Goal: Task Accomplishment & Management: Manage account settings

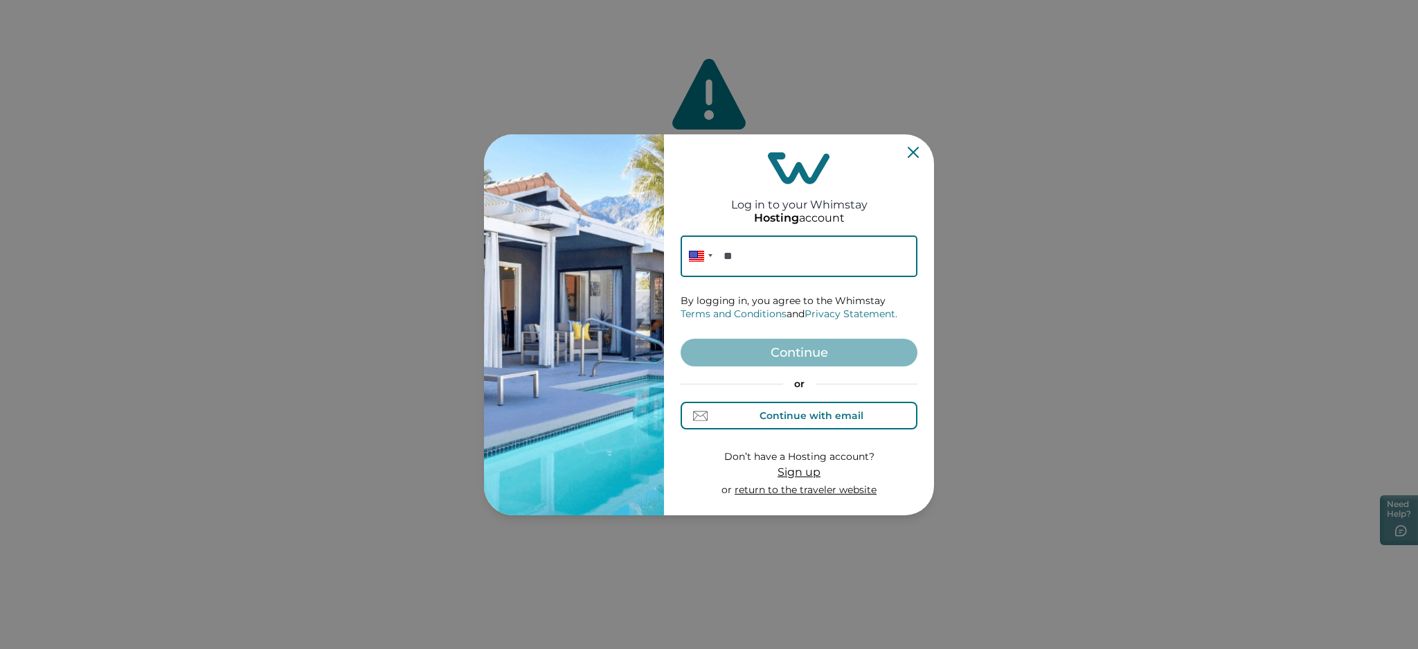
click at [827, 413] on div "Continue with email" at bounding box center [812, 415] width 104 height 11
click at [751, 254] on input at bounding box center [799, 256] width 237 height 42
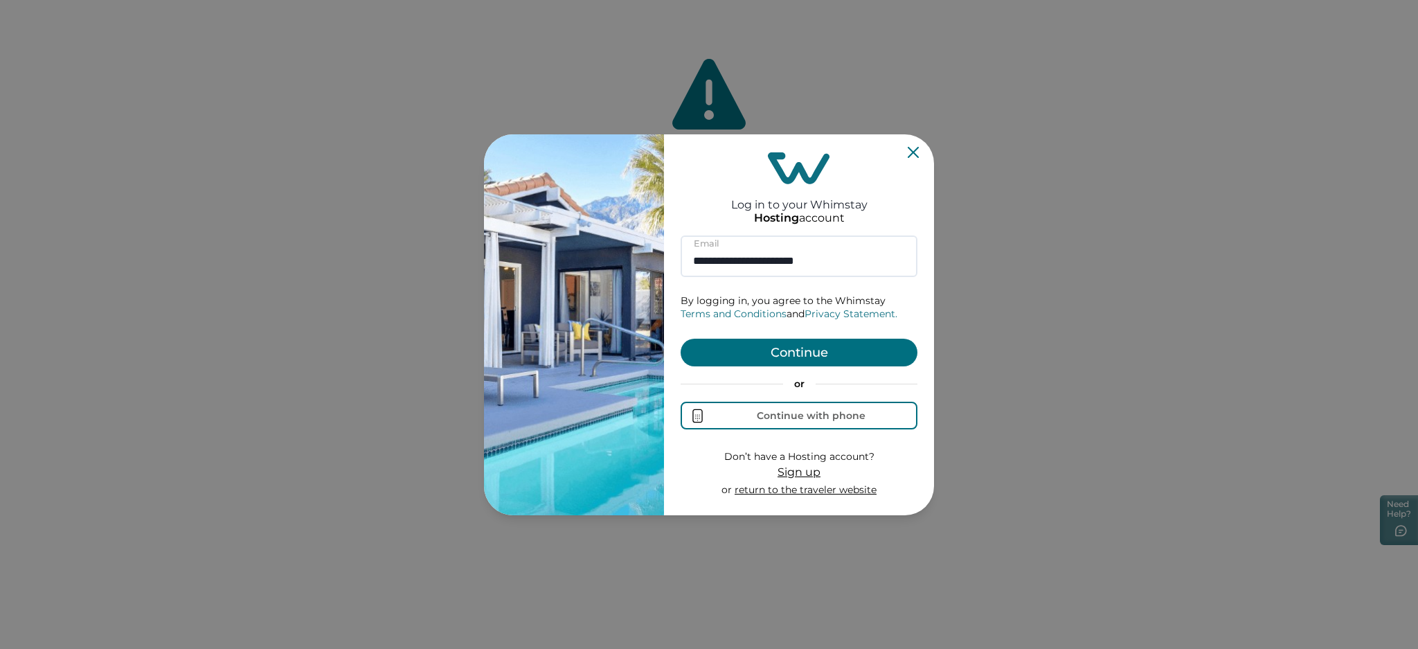
type input "**********"
click at [781, 356] on button "Continue" at bounding box center [799, 353] width 237 height 28
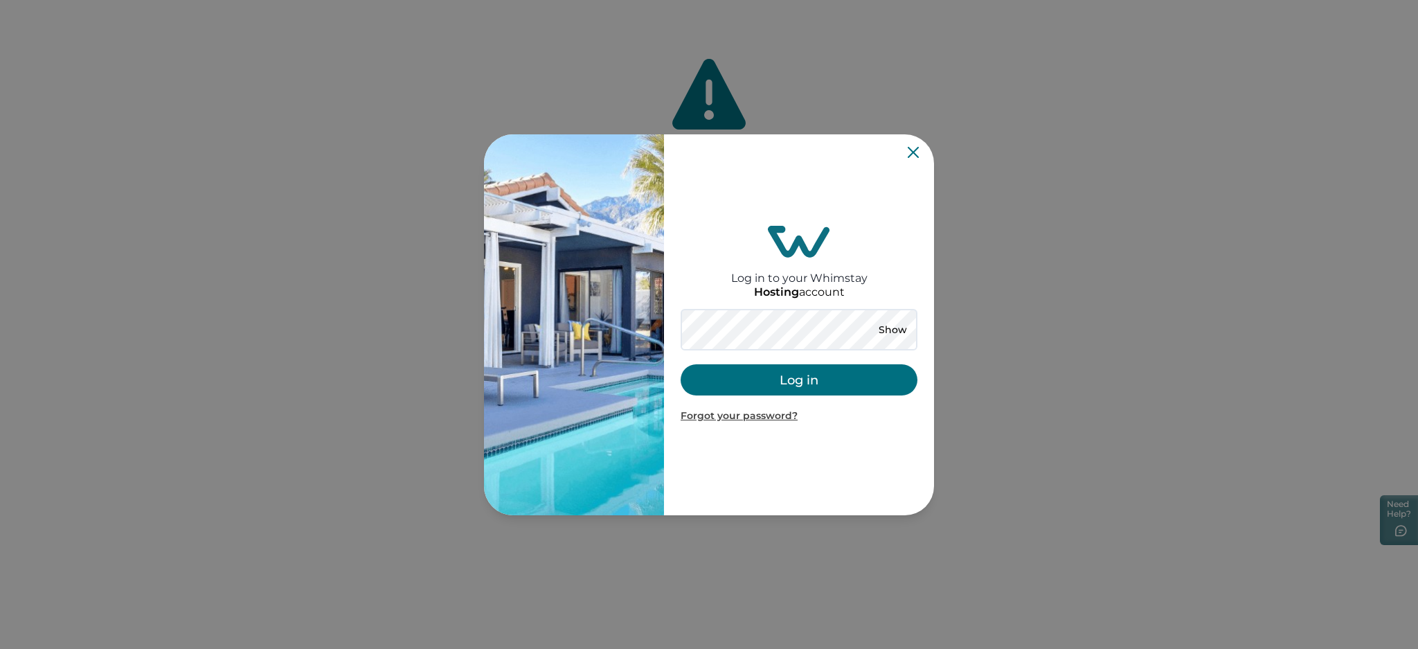
click at [729, 372] on button "Log in" at bounding box center [799, 379] width 237 height 31
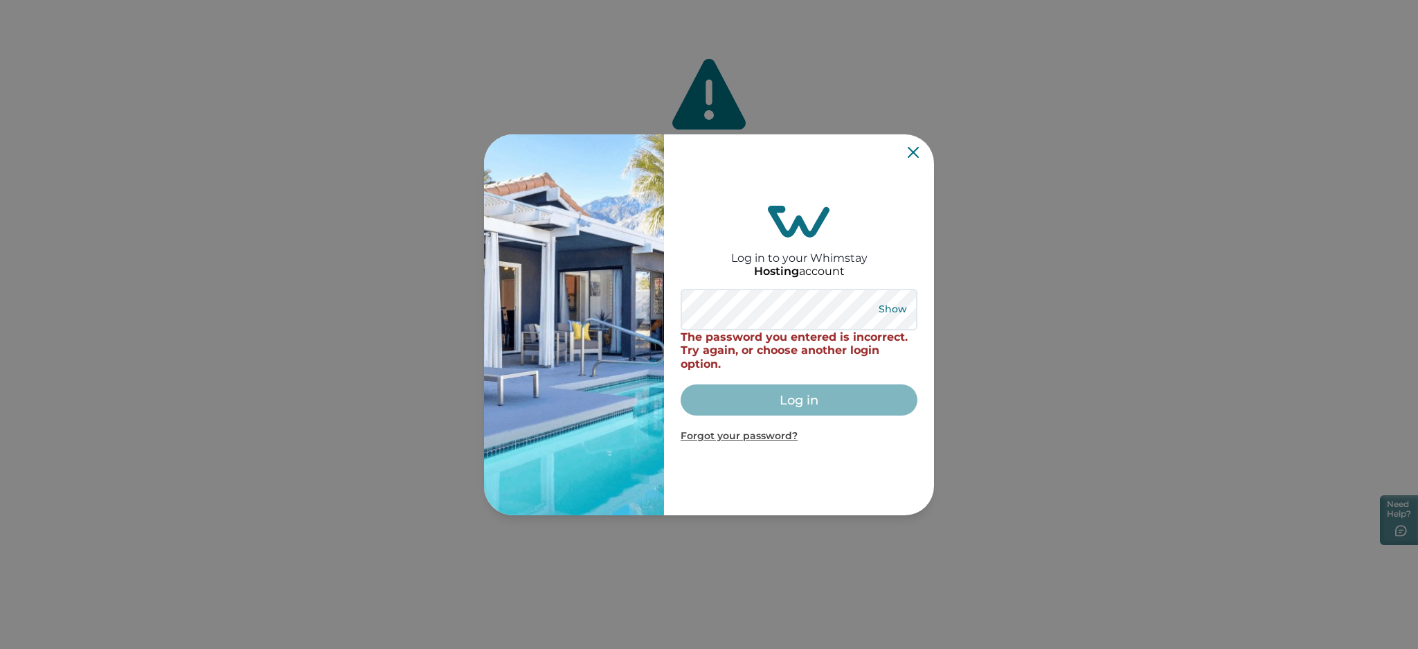
click at [887, 305] on button "Show" at bounding box center [893, 309] width 50 height 19
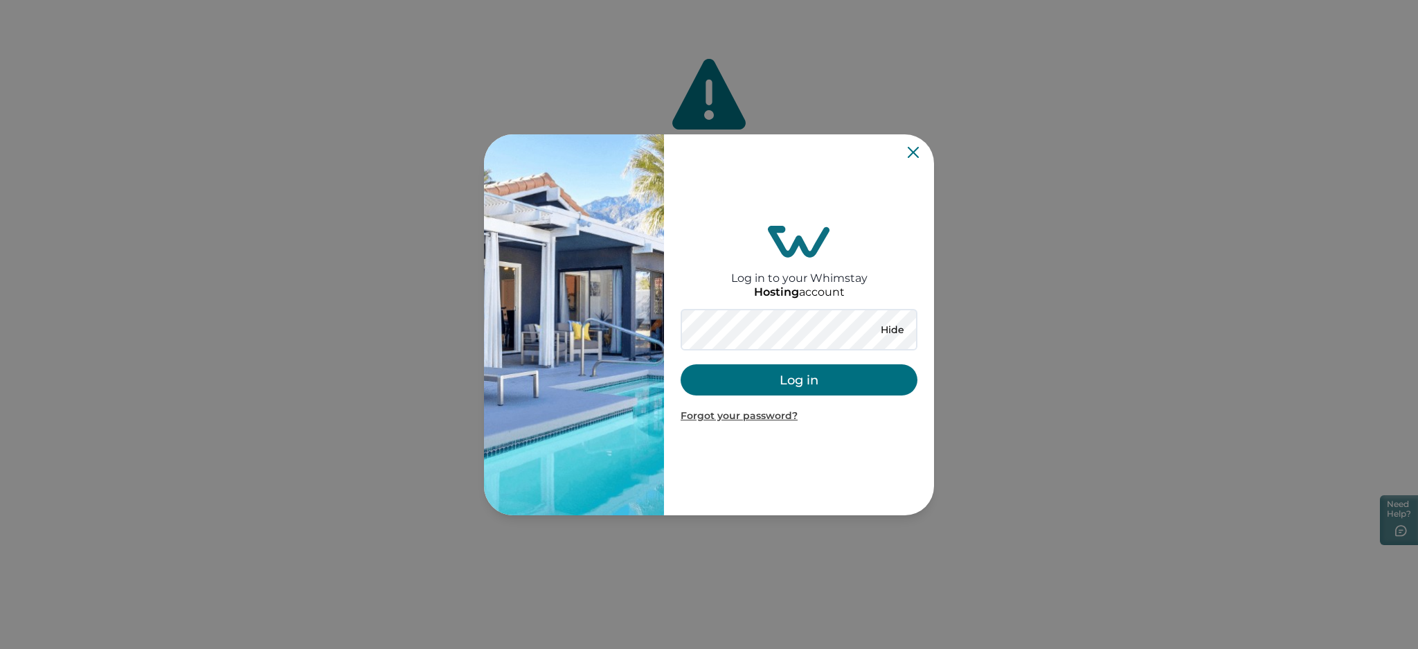
click at [738, 377] on button "Log in" at bounding box center [799, 379] width 237 height 31
click at [907, 148] on div "Log in to your Whimstay Hosting account Hide Log in Forgot your password?" at bounding box center [799, 325] width 237 height 370
click at [909, 152] on icon "Close" at bounding box center [913, 152] width 11 height 11
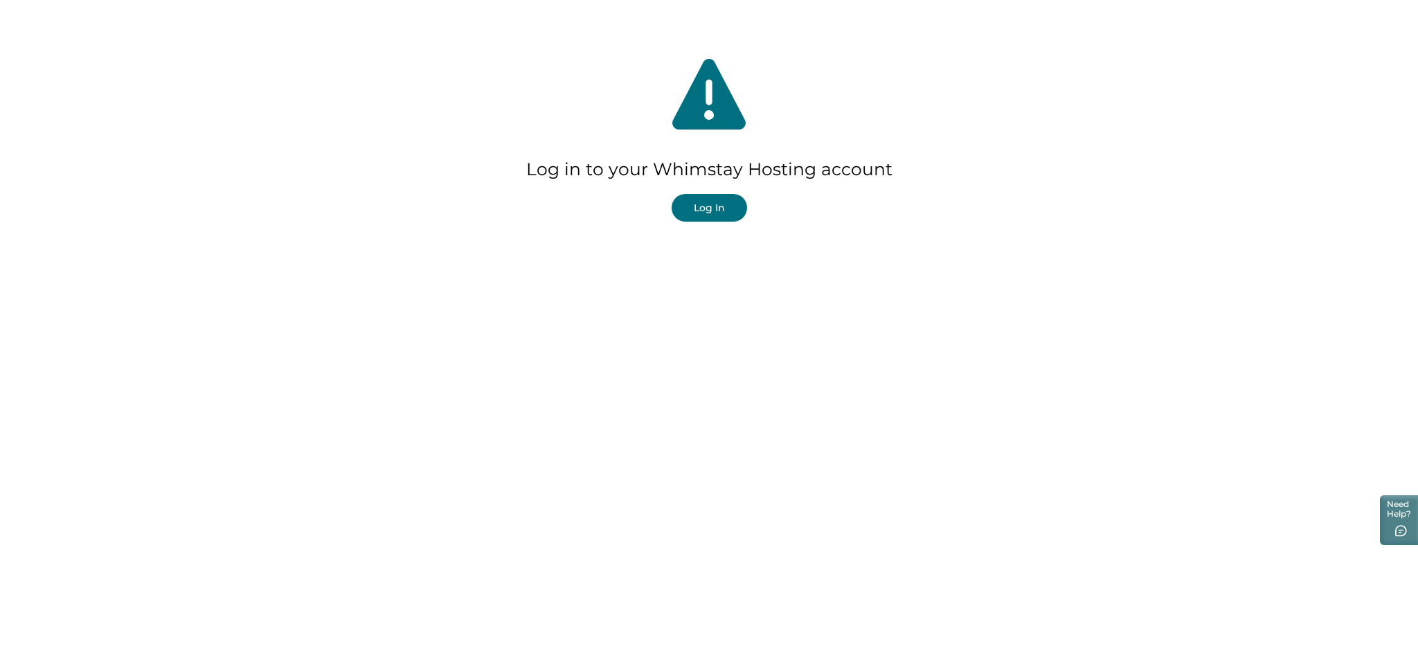
click at [711, 204] on button "Log In" at bounding box center [709, 208] width 75 height 28
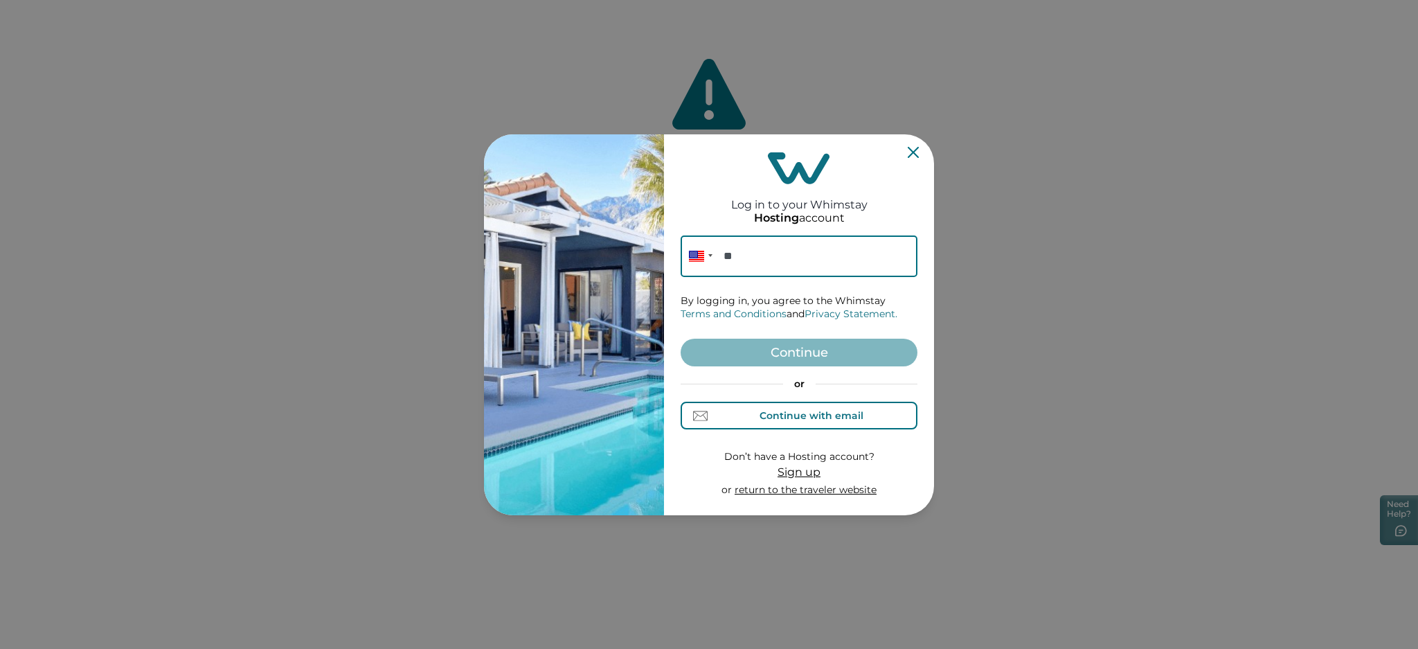
drag, startPoint x: 812, startPoint y: 417, endPoint x: 810, endPoint y: 382, distance: 35.4
click at [812, 417] on div "Continue with email" at bounding box center [812, 415] width 104 height 11
click at [747, 263] on input at bounding box center [799, 256] width 237 height 42
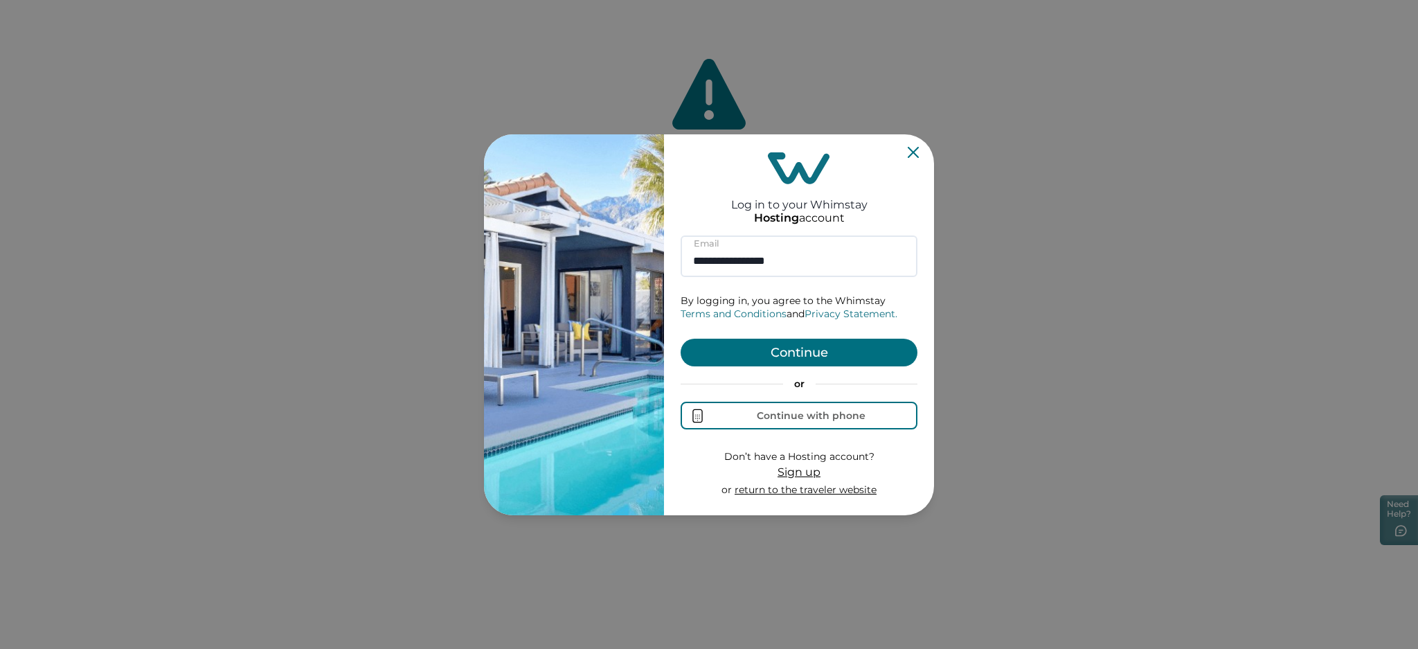
type input "**********"
click at [773, 340] on button "Continue" at bounding box center [799, 353] width 237 height 28
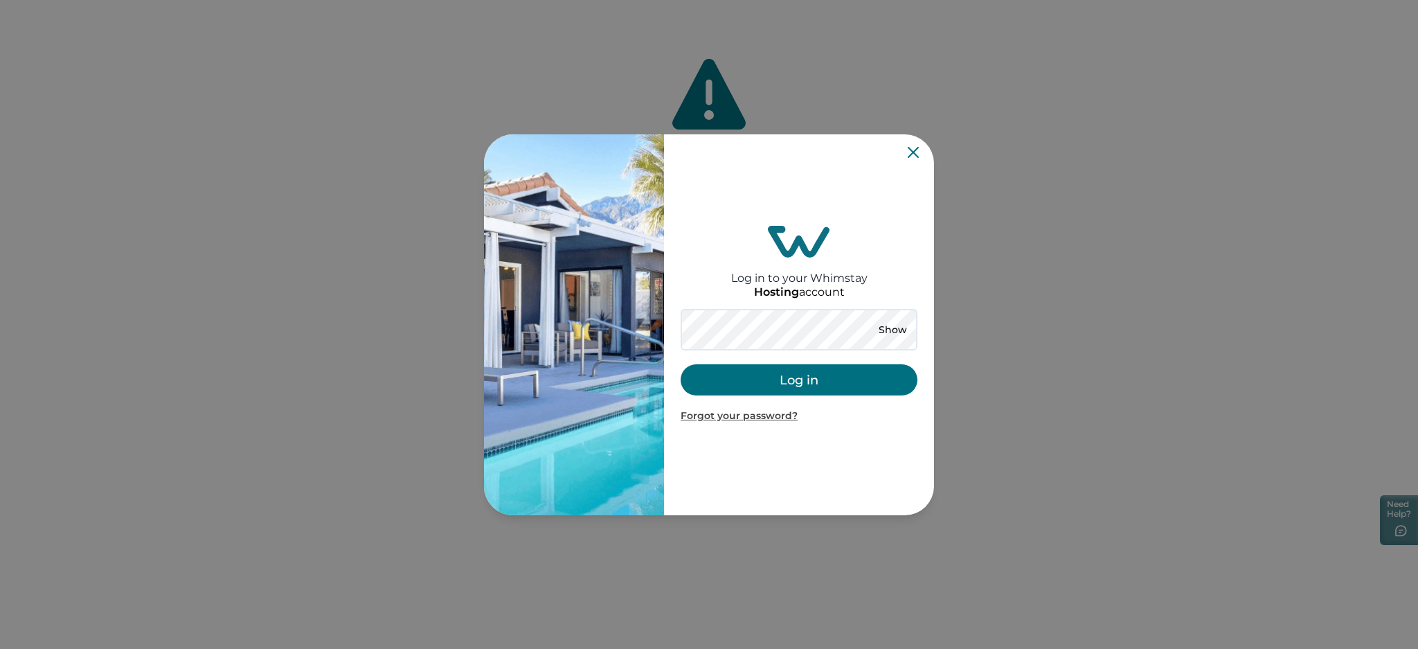
click at [720, 375] on button "Log in" at bounding box center [799, 379] width 237 height 31
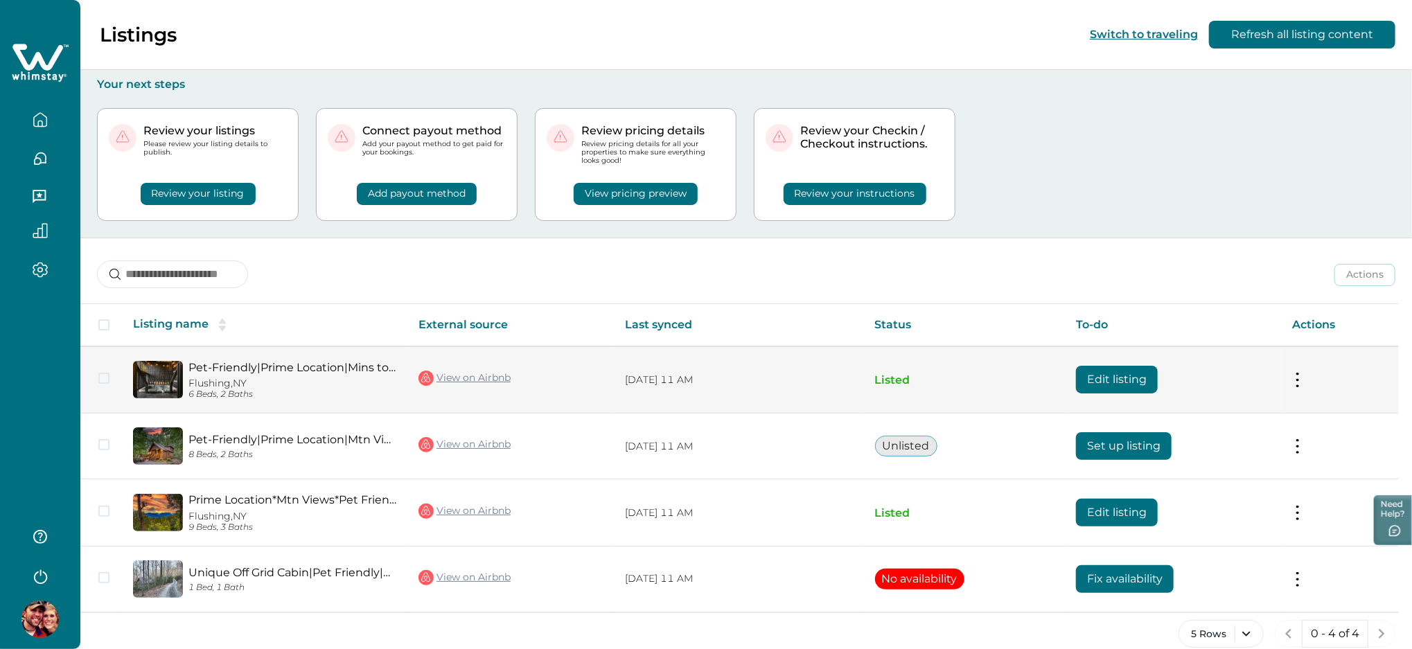
click at [1127, 383] on button "Edit listing" at bounding box center [1117, 380] width 82 height 28
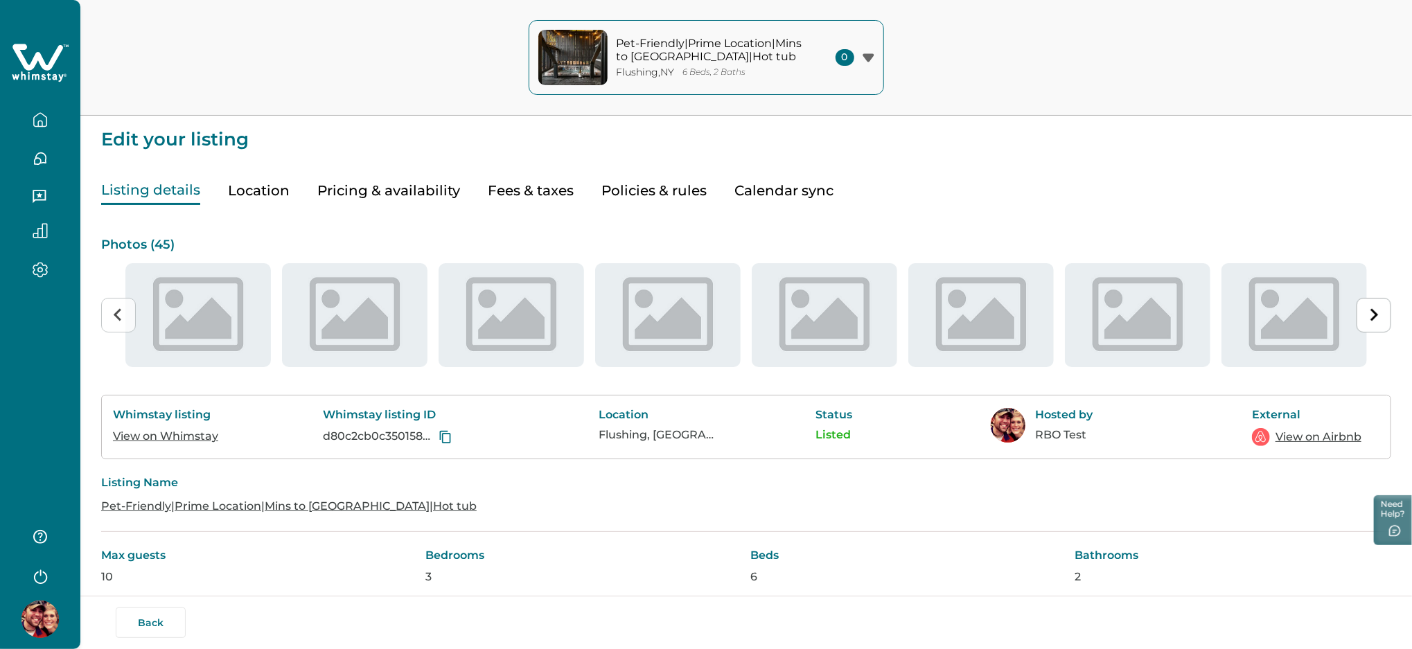
click at [404, 191] on button "Pricing & availability" at bounding box center [388, 191] width 143 height 28
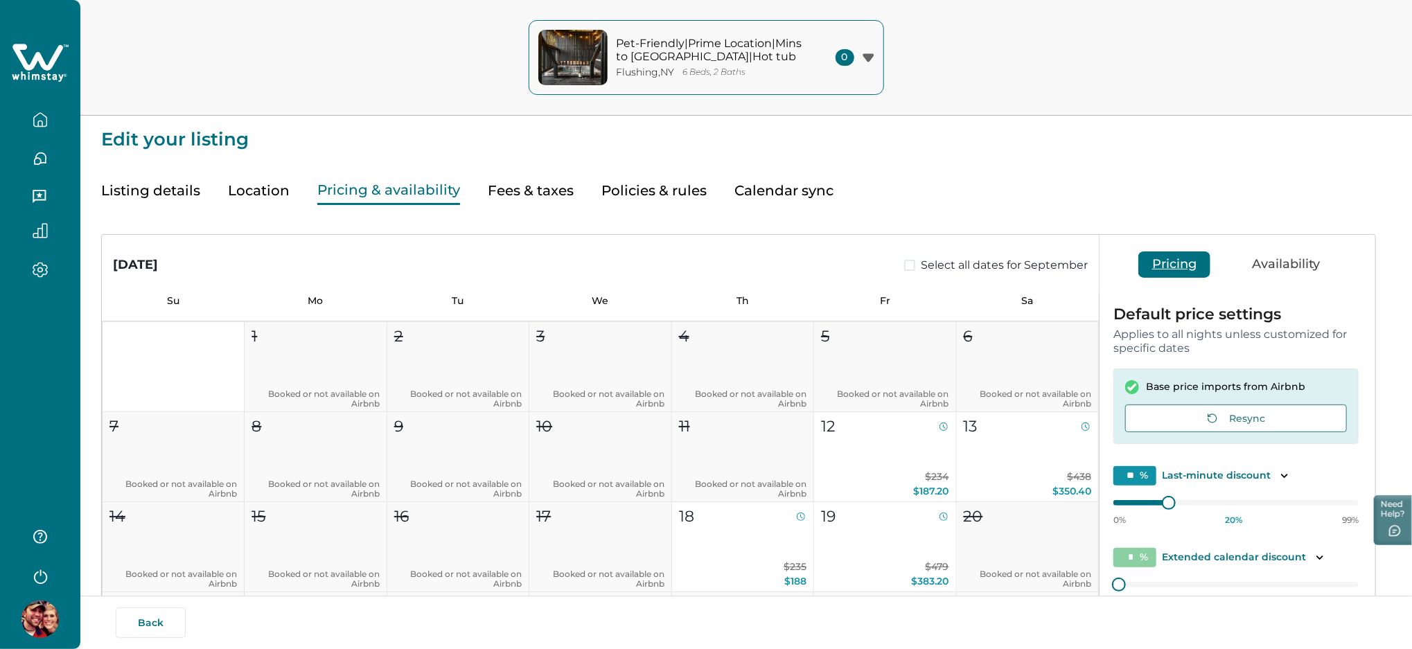
type input "**"
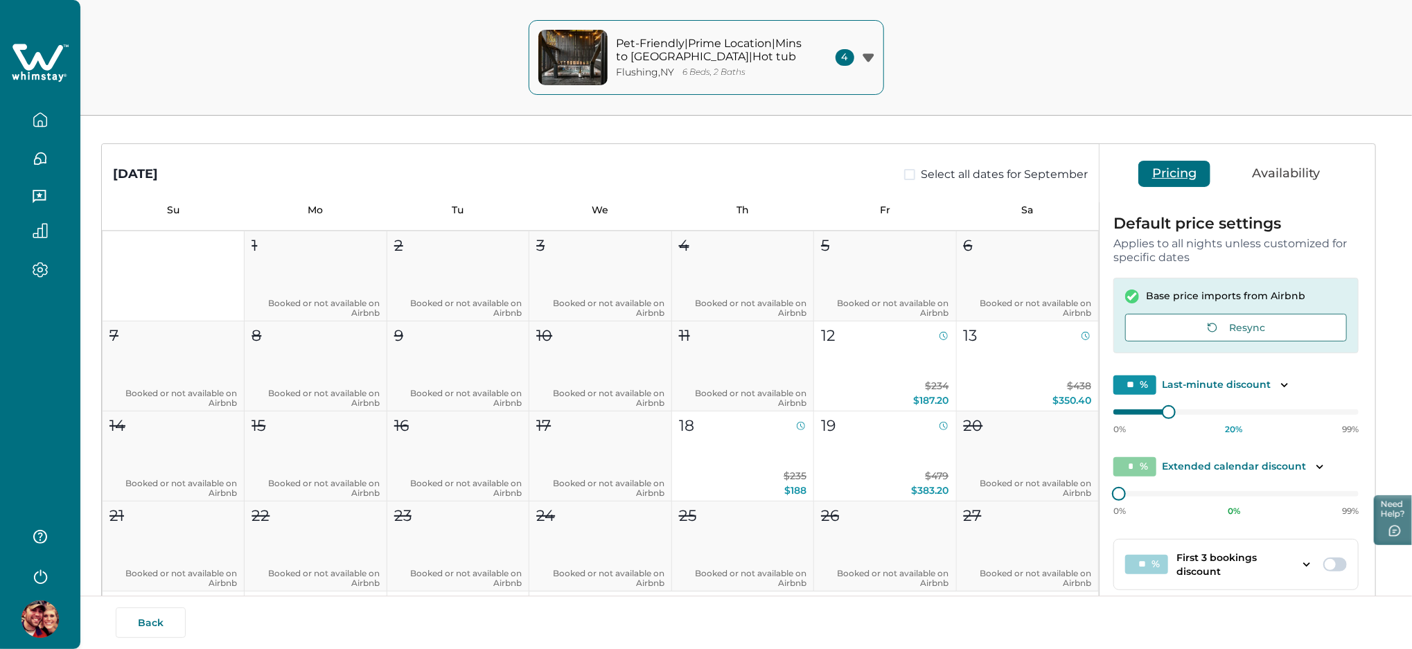
scroll to position [264, 0]
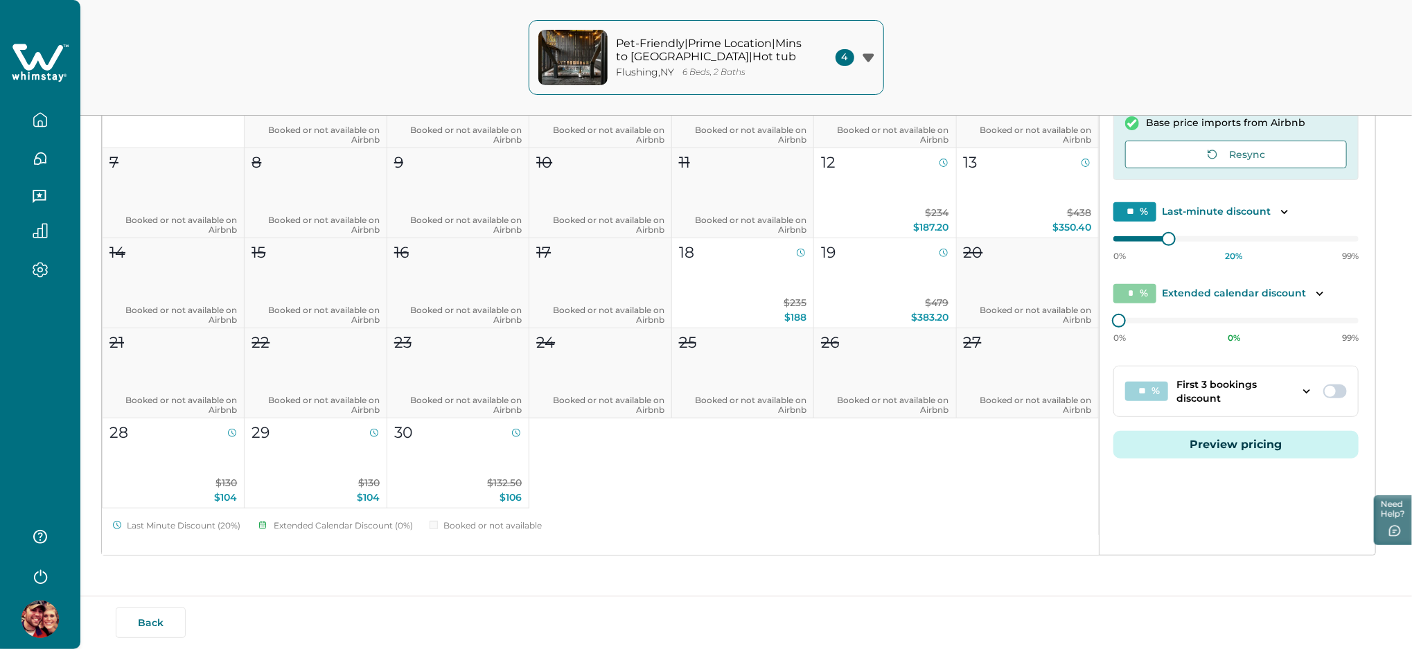
click at [1249, 447] on button "Preview pricing" at bounding box center [1235, 445] width 245 height 28
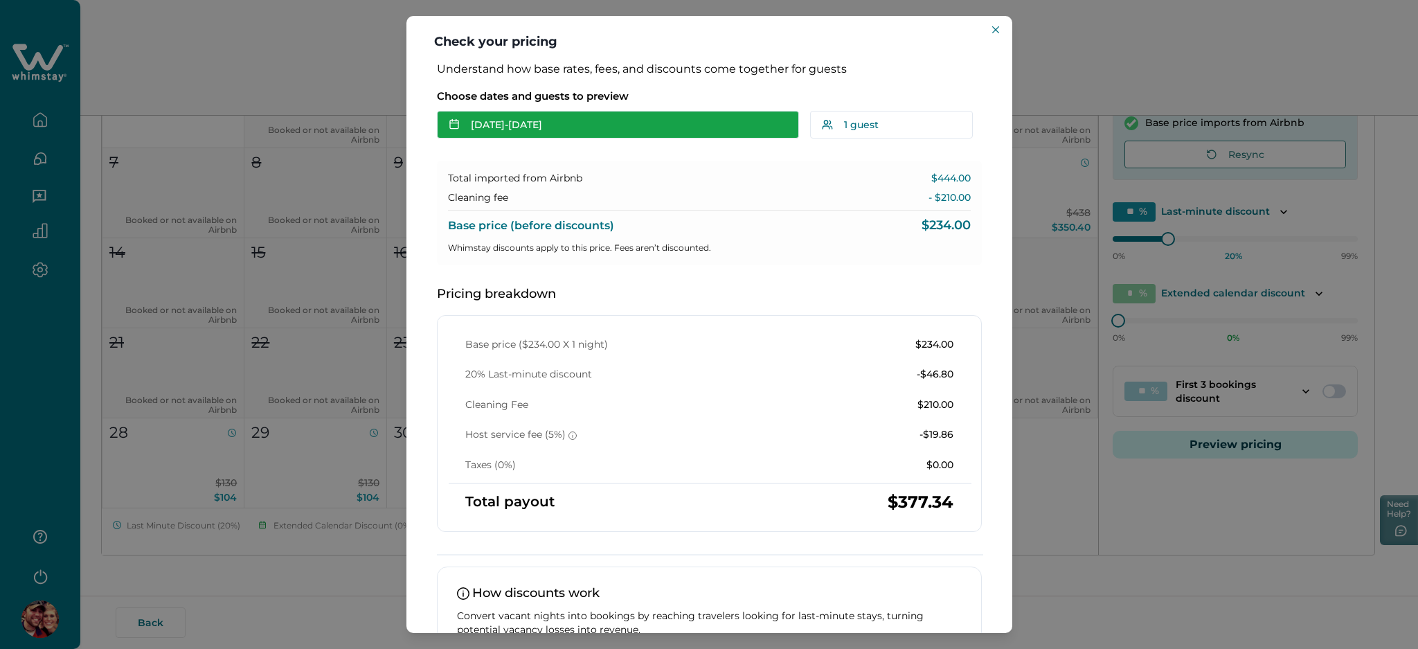
click at [535, 132] on button "[DATE] - [DATE]" at bounding box center [618, 125] width 362 height 28
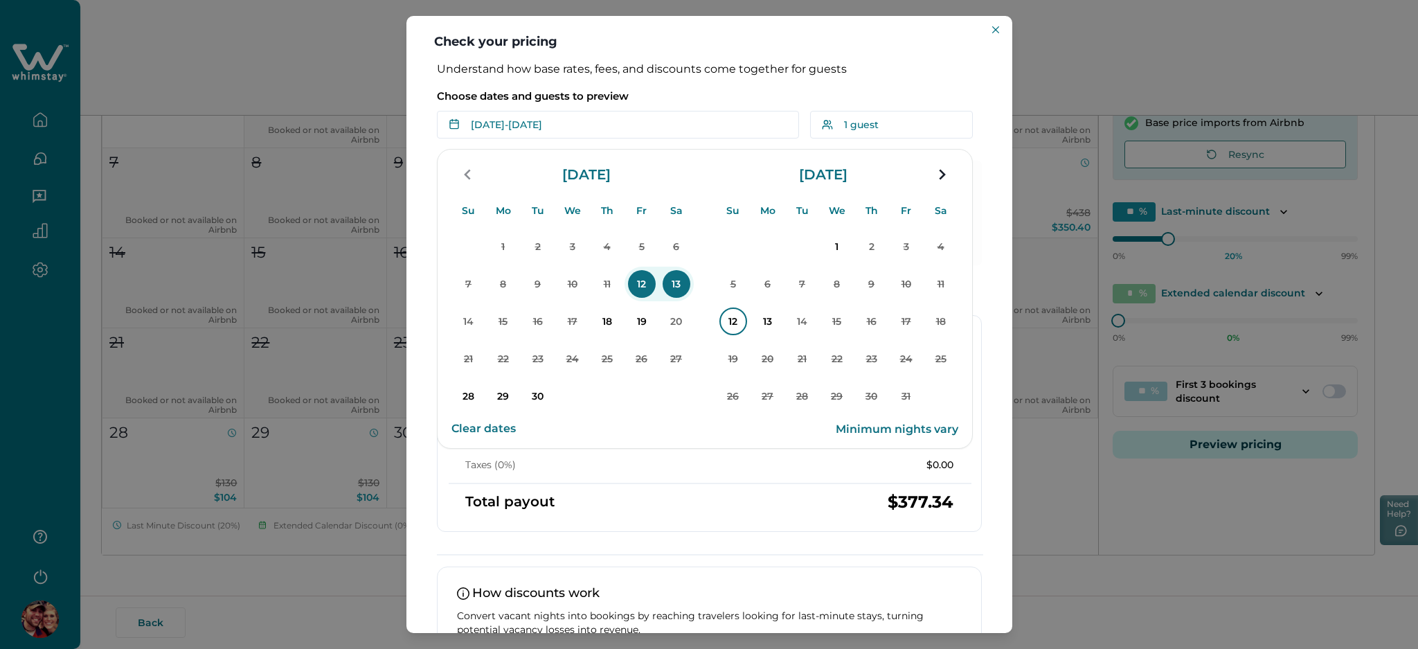
click at [729, 314] on p "12" at bounding box center [734, 322] width 28 height 28
click at [810, 319] on p "14" at bounding box center [803, 322] width 28 height 28
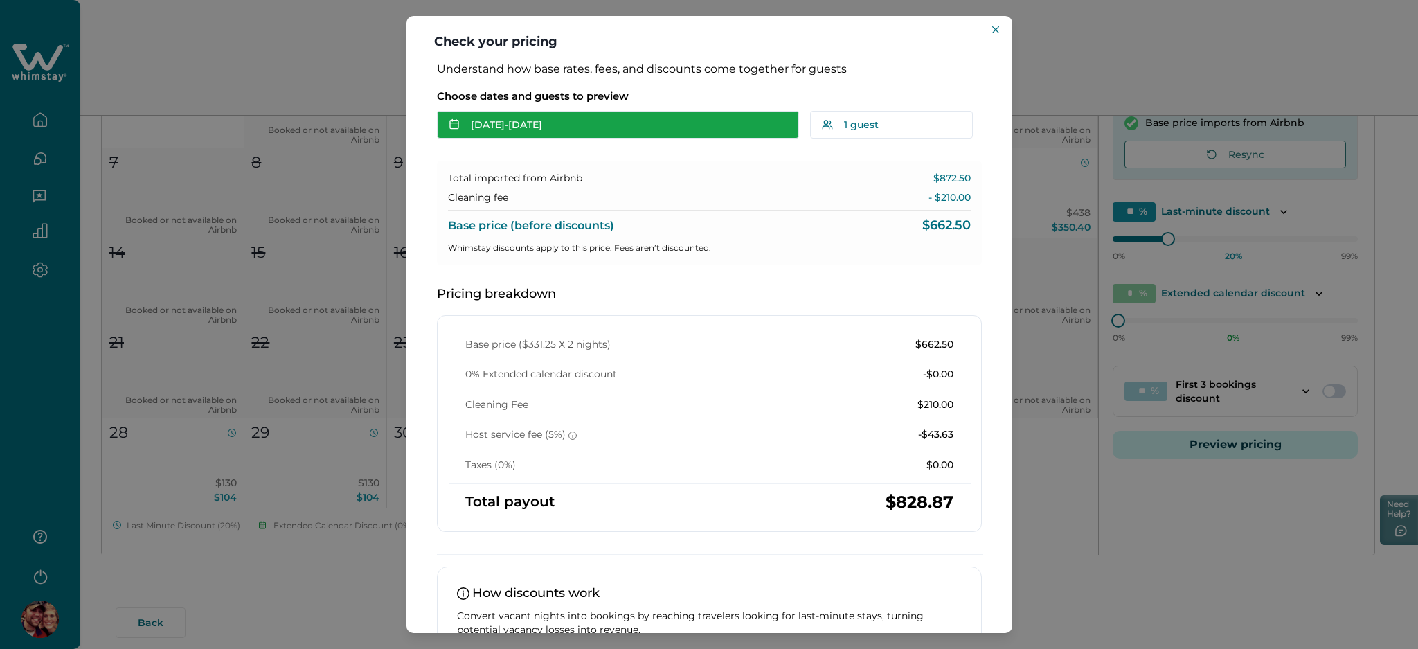
click at [516, 129] on button "[DATE] - [DATE]" at bounding box center [618, 125] width 362 height 28
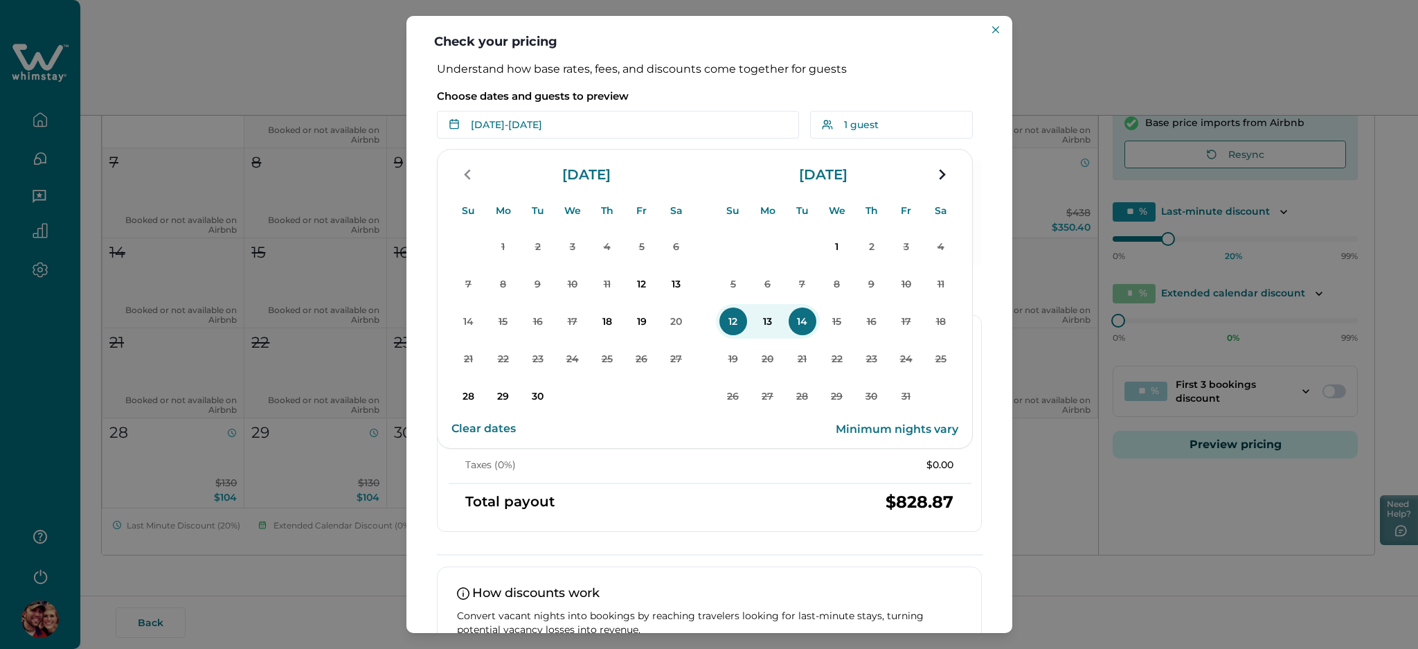
drag, startPoint x: 470, startPoint y: 398, endPoint x: 519, endPoint y: 402, distance: 49.4
click at [470, 398] on p "28" at bounding box center [469, 396] width 28 height 28
click at [540, 402] on p "30" at bounding box center [538, 396] width 28 height 28
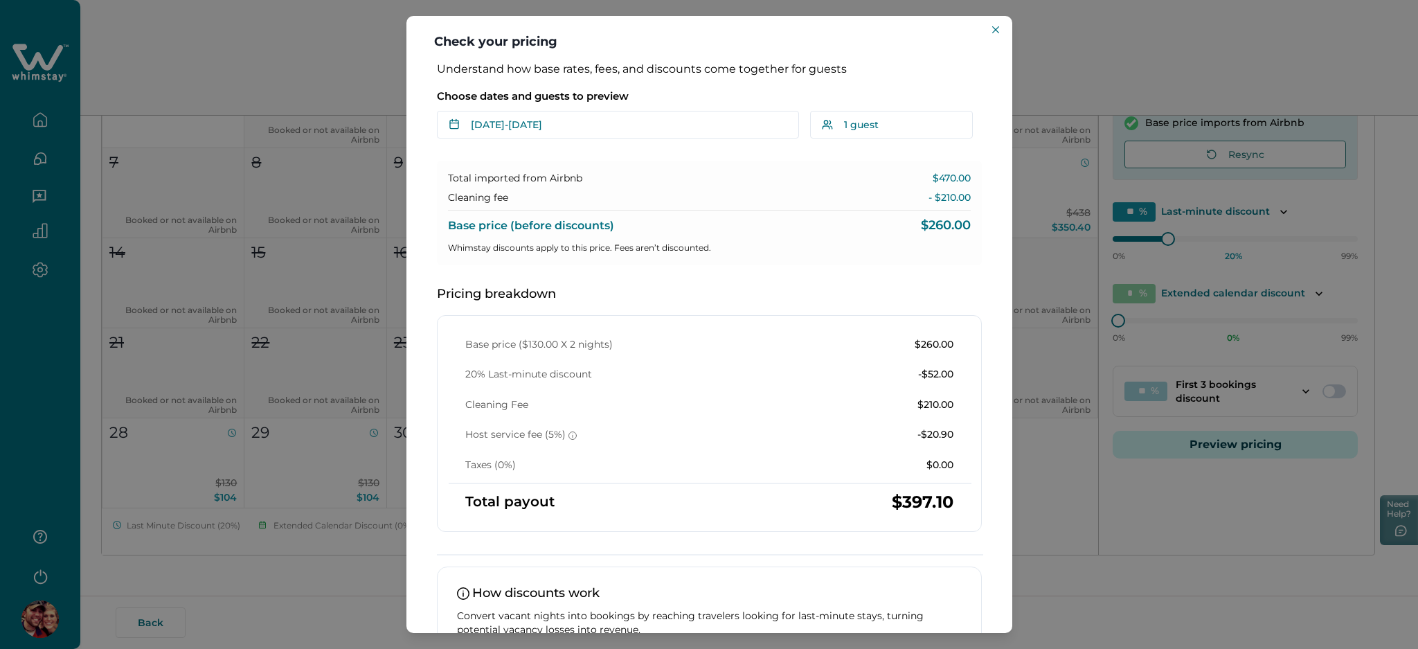
click at [1101, 56] on div "Check your pricing Understand how base rates, fees, and discounts come together…" at bounding box center [709, 324] width 1418 height 649
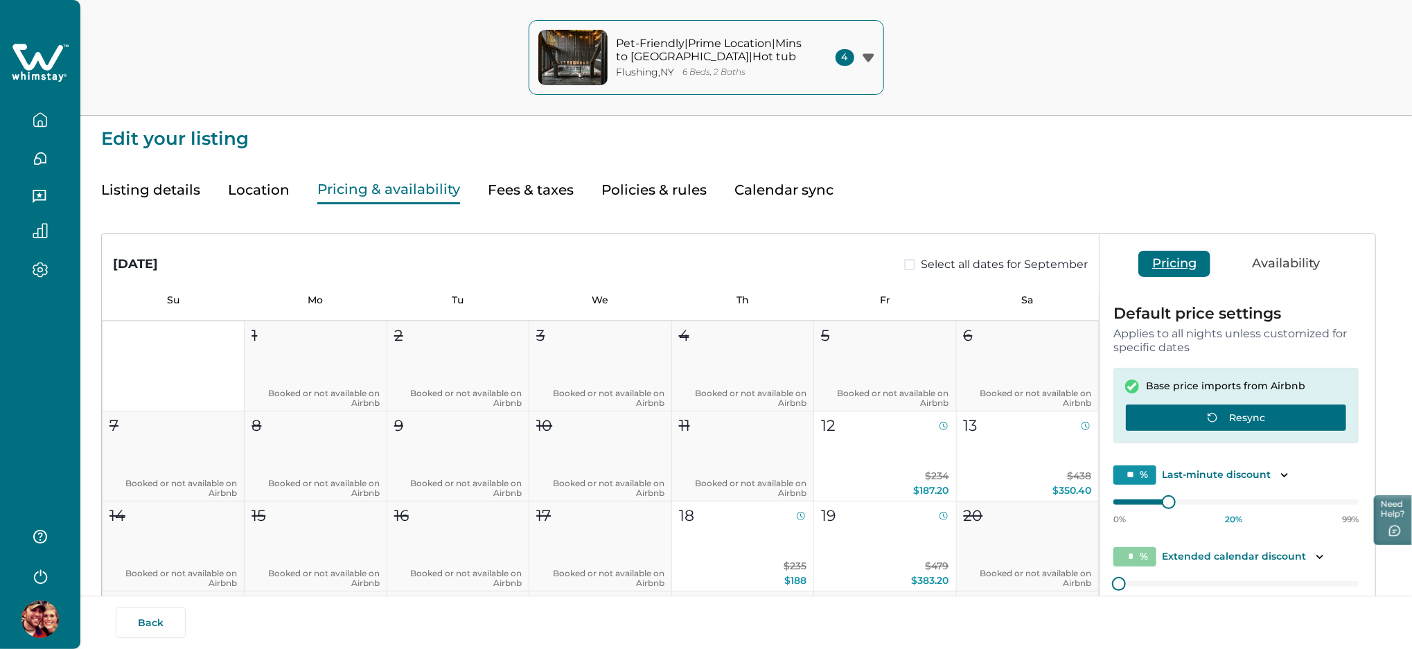
scroll to position [0, 0]
click at [186, 38] on div "Pet-Friendly|Prime Location|Mins to Pkwy|Hot tub Flushing , NY 6 Beds, 2 Baths …" at bounding box center [706, 58] width 1412 height 116
click at [308, 41] on div "Pet-Friendly|Prime Location|Mins to Pkwy|Hot tub Flushing , NY 6 Beds, 2 Baths …" at bounding box center [706, 58] width 1412 height 116
click at [44, 620] on img at bounding box center [39, 618] width 37 height 37
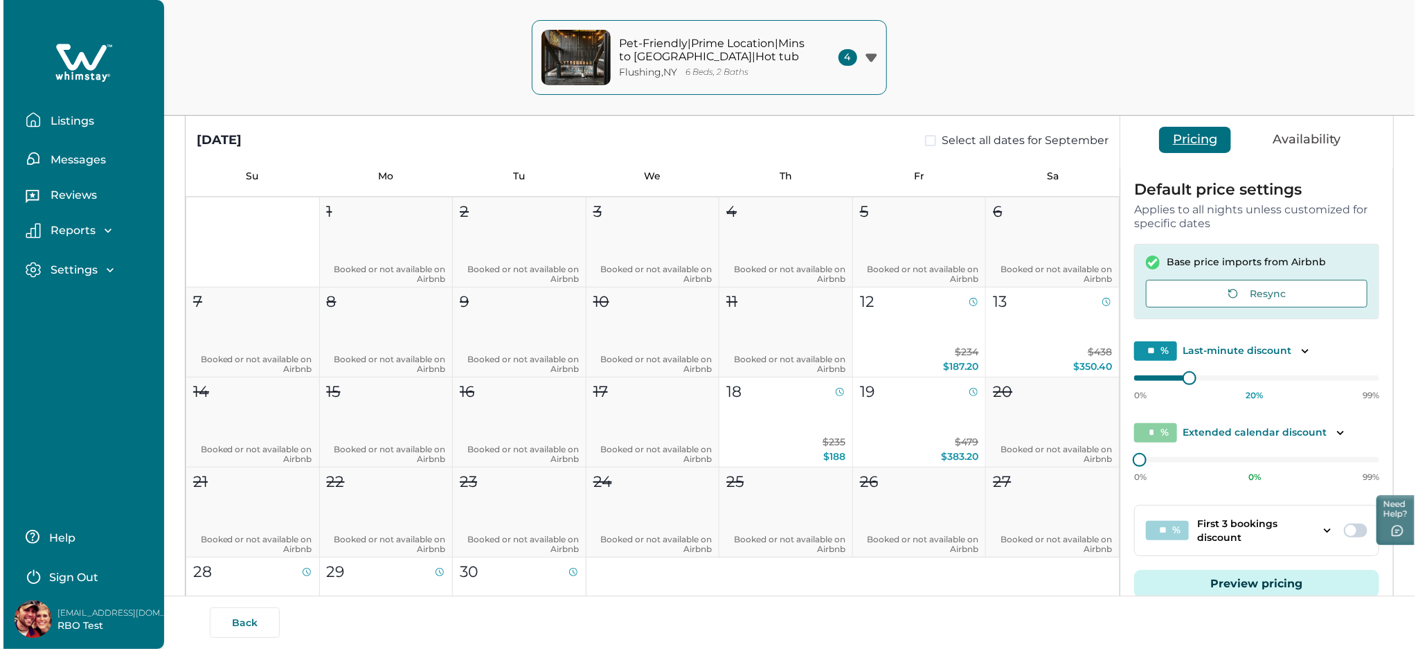
scroll to position [264, 0]
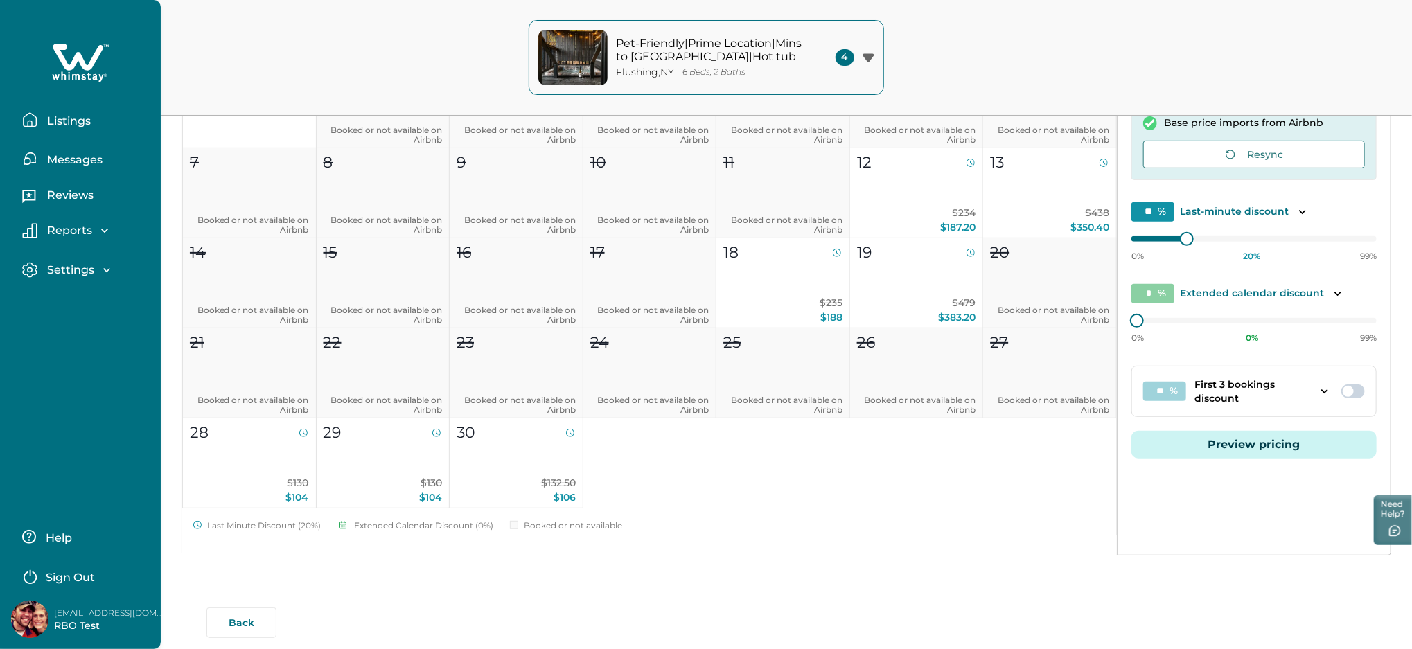
click at [1234, 444] on button "Preview pricing" at bounding box center [1253, 445] width 245 height 28
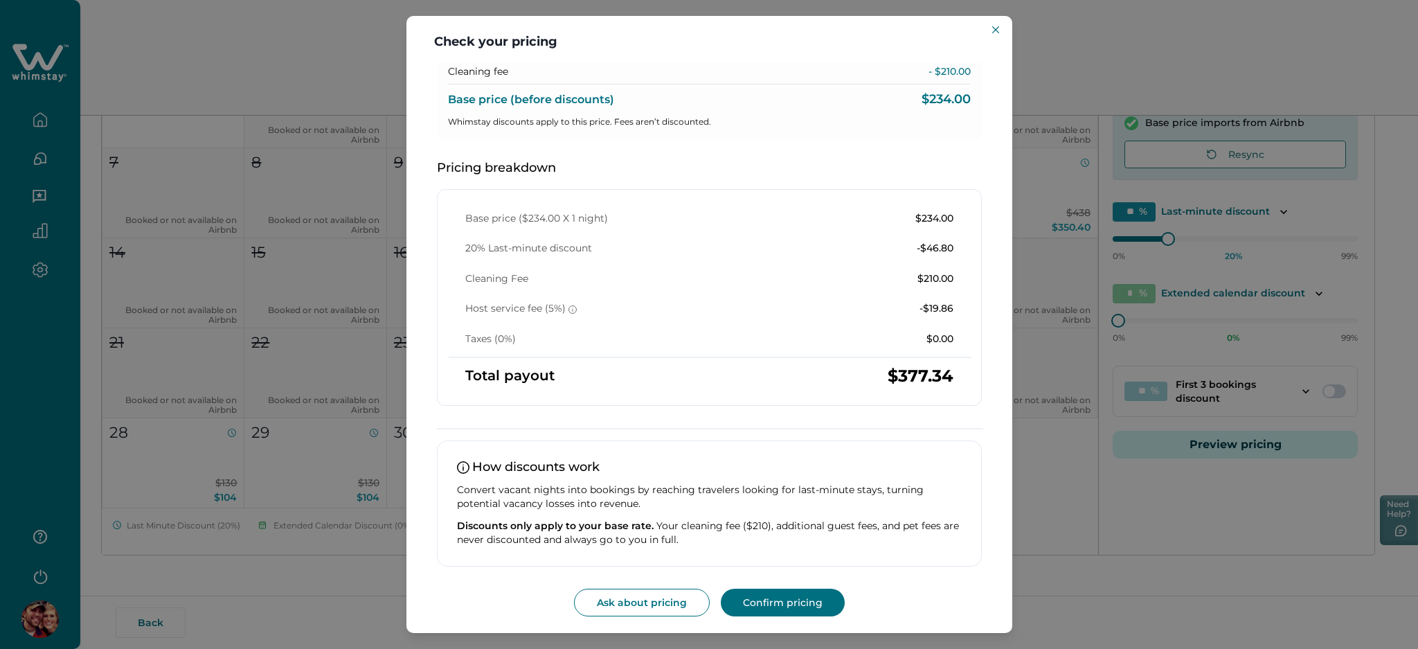
scroll to position [0, 0]
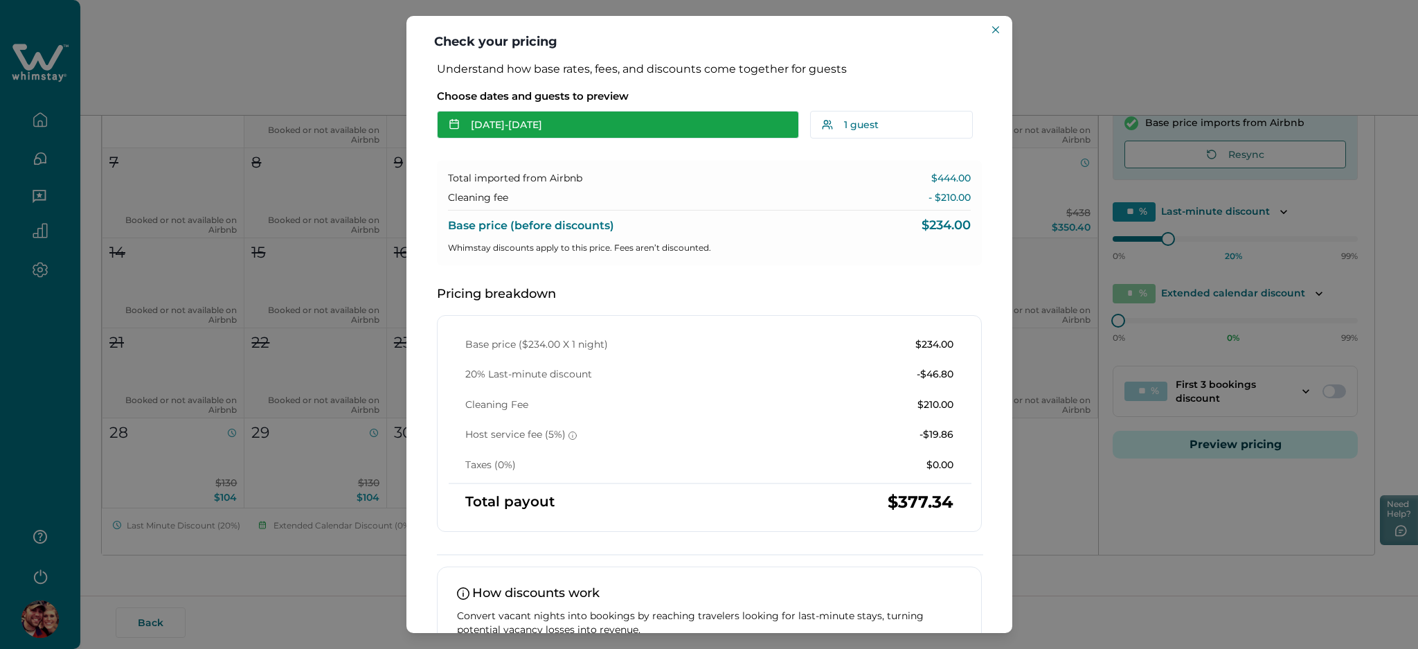
click at [530, 116] on button "[DATE] - [DATE]" at bounding box center [618, 125] width 362 height 28
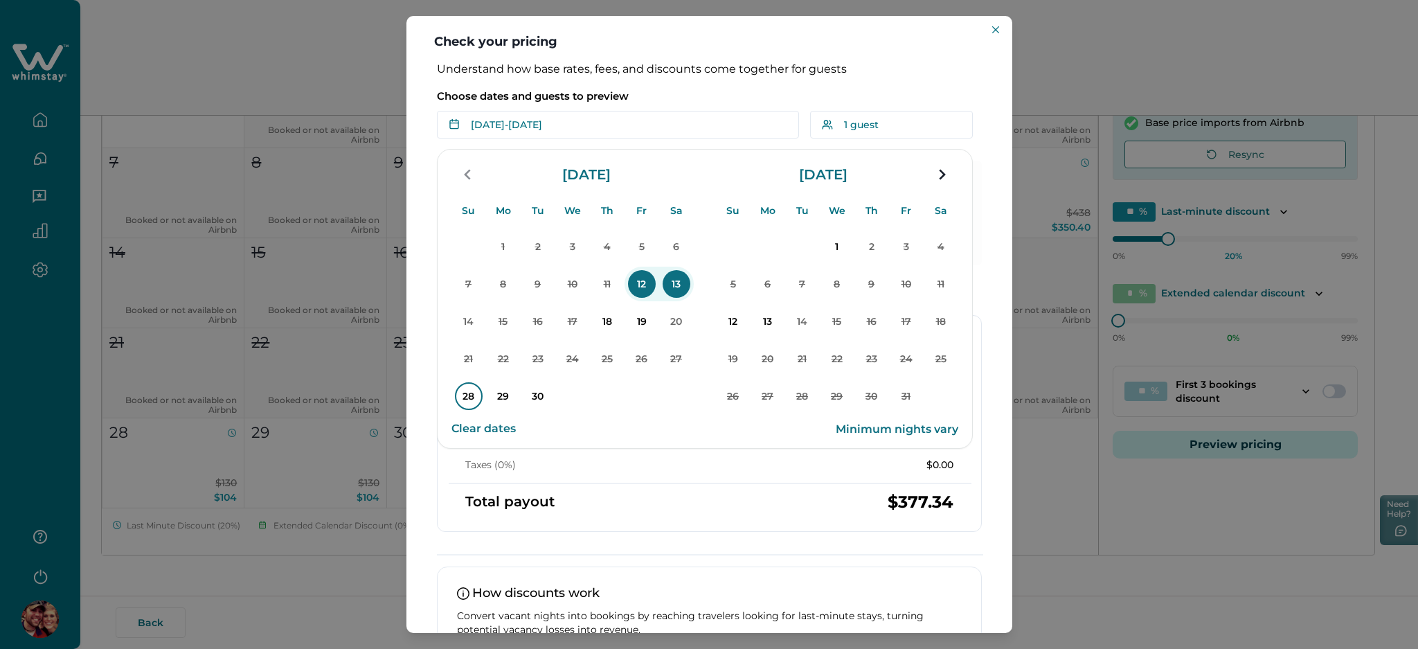
click at [461, 396] on p "28" at bounding box center [469, 396] width 28 height 28
click at [535, 395] on p "30" at bounding box center [538, 396] width 28 height 28
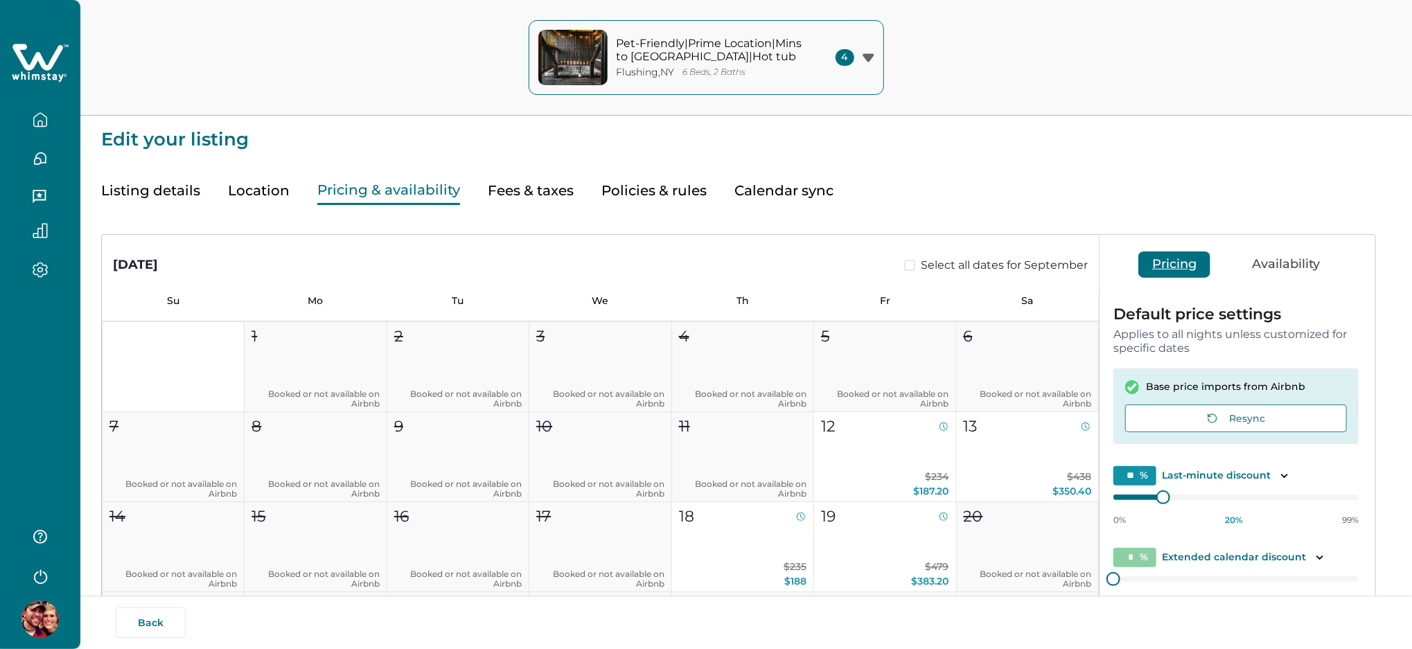
type input "**"
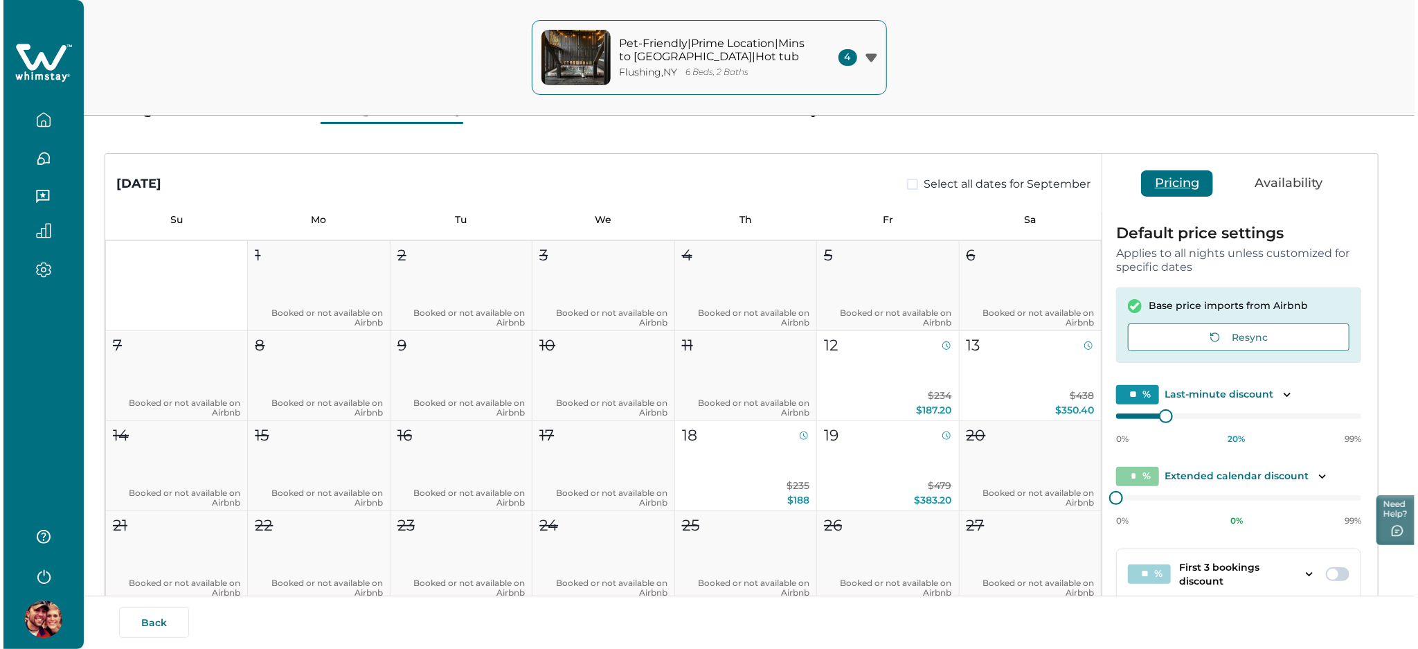
scroll to position [264, 0]
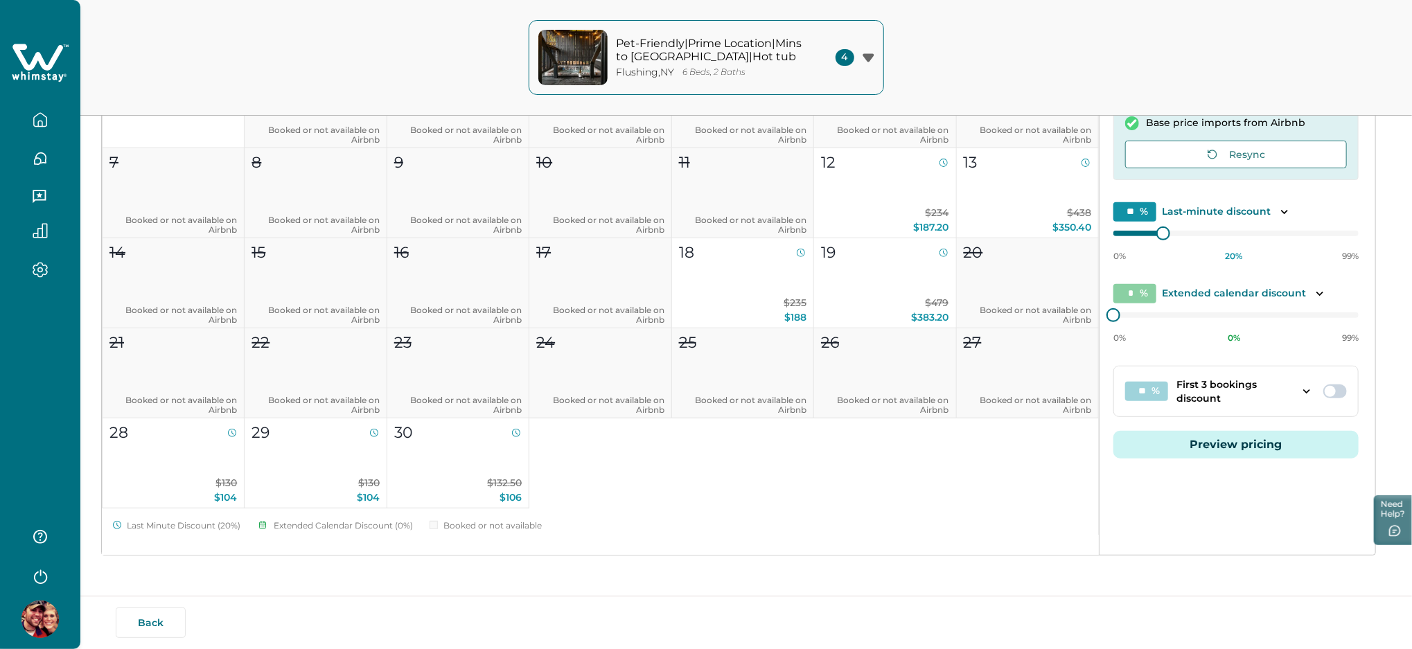
click at [1238, 446] on button "Preview pricing" at bounding box center [1235, 445] width 245 height 28
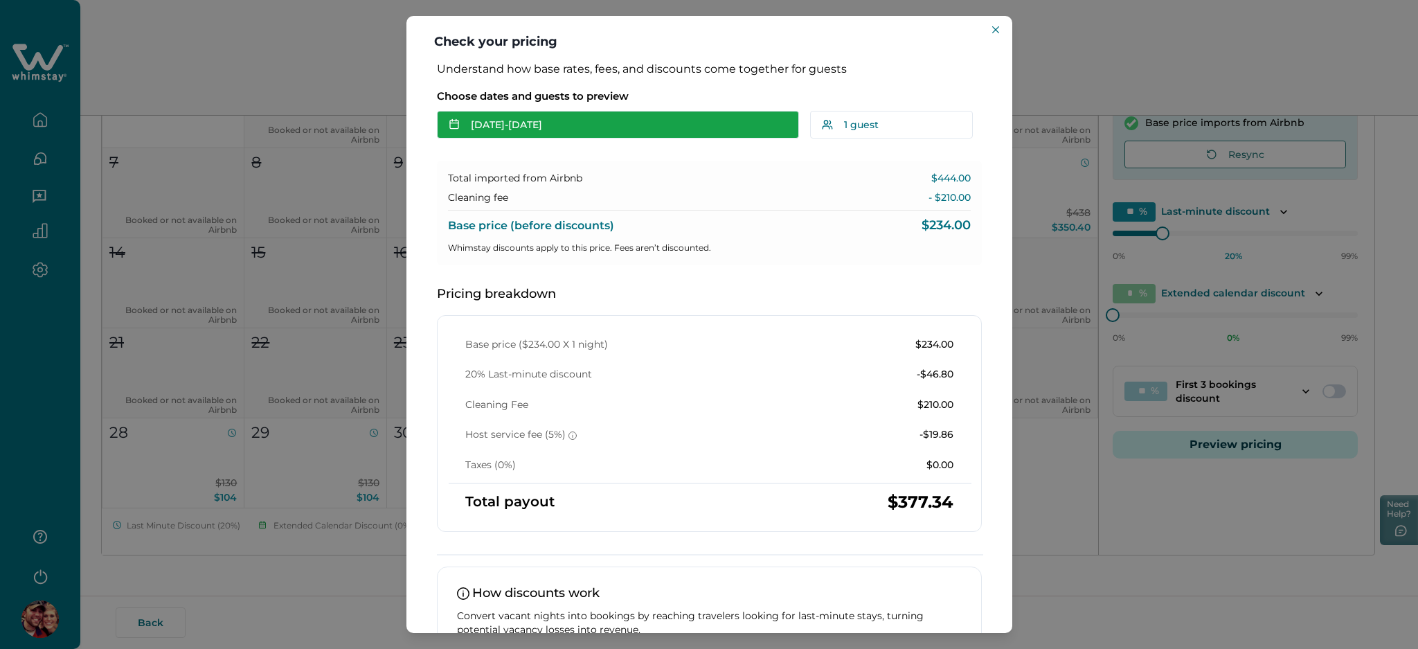
click at [534, 126] on button "[DATE] - [DATE]" at bounding box center [618, 125] width 362 height 28
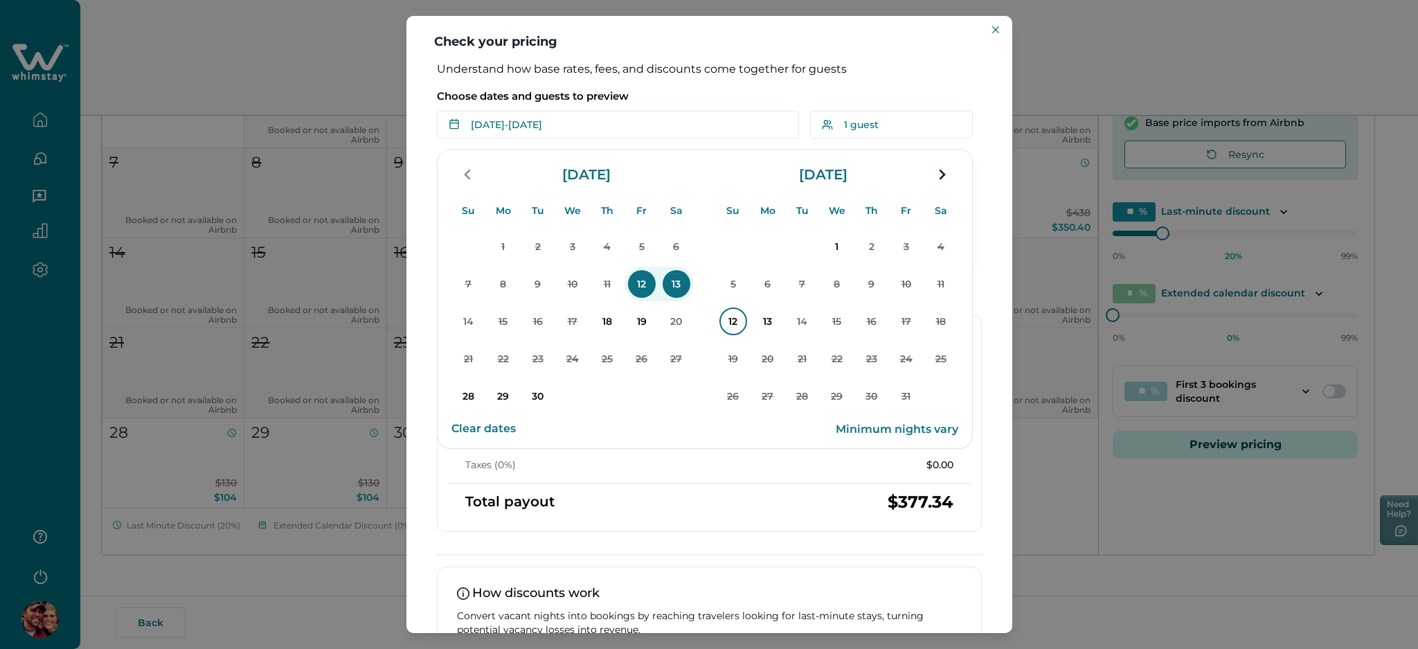
click at [729, 319] on p "12" at bounding box center [734, 322] width 28 height 28
click at [809, 321] on p "14" at bounding box center [803, 322] width 28 height 28
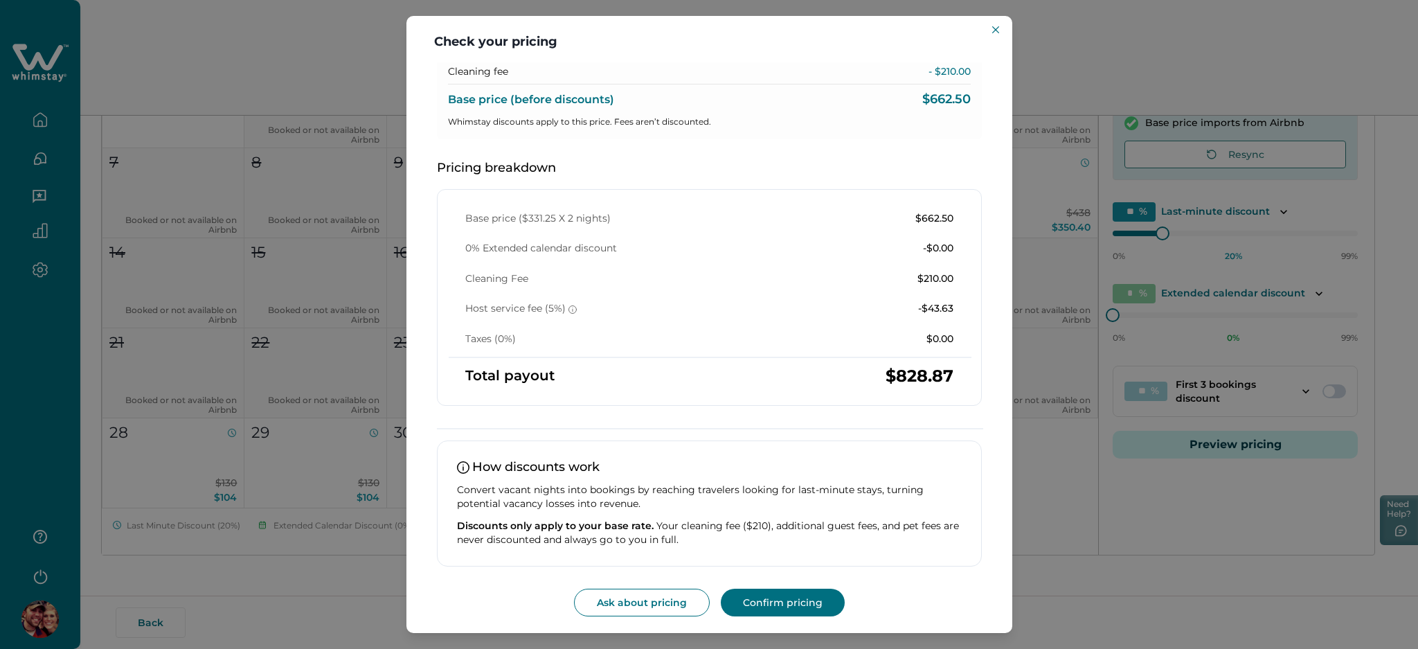
scroll to position [0, 0]
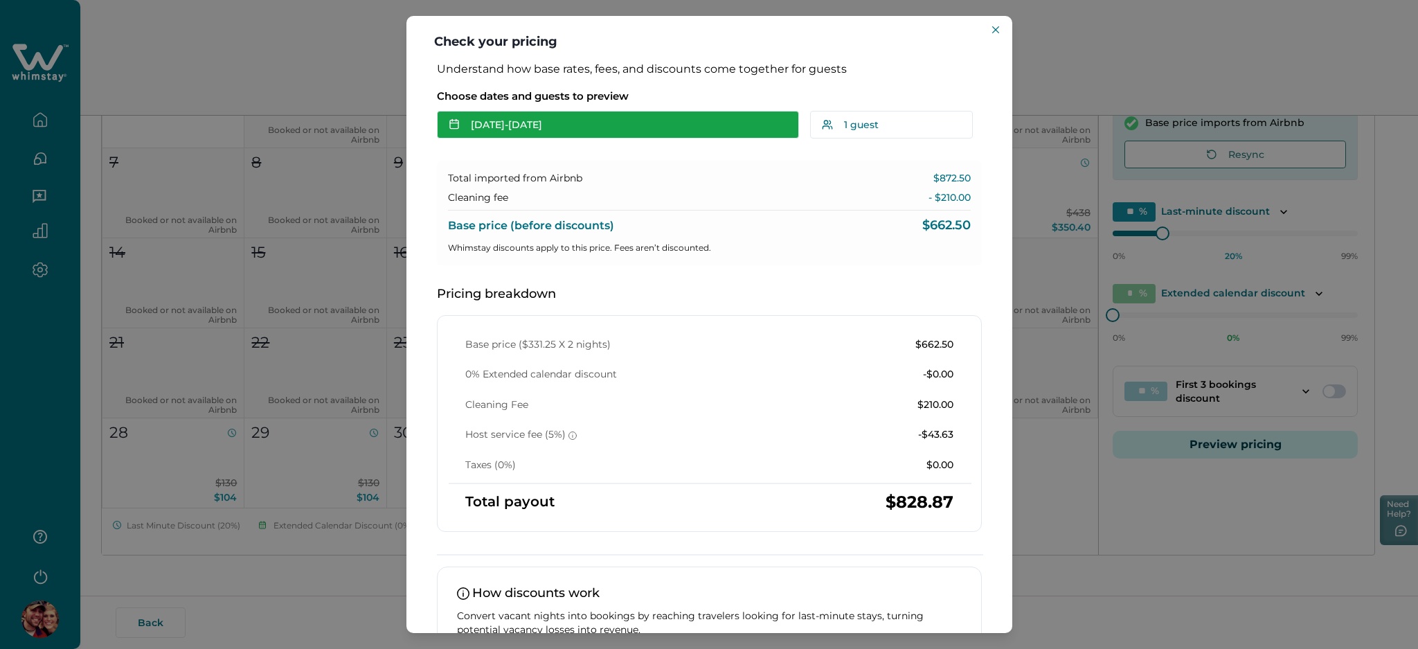
click at [543, 130] on button "[DATE] - [DATE]" at bounding box center [618, 125] width 362 height 28
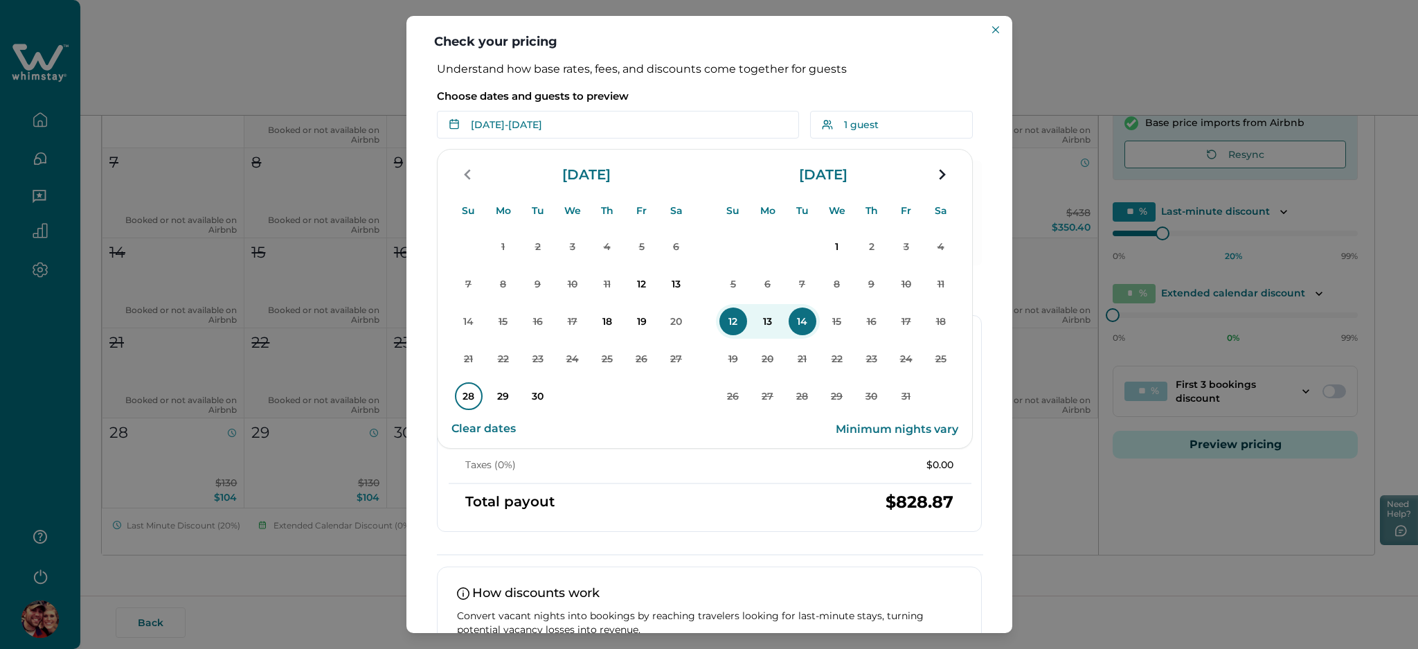
click at [472, 398] on p "28" at bounding box center [469, 396] width 28 height 28
click at [543, 403] on p "30" at bounding box center [538, 396] width 28 height 28
